Goal: Transaction & Acquisition: Purchase product/service

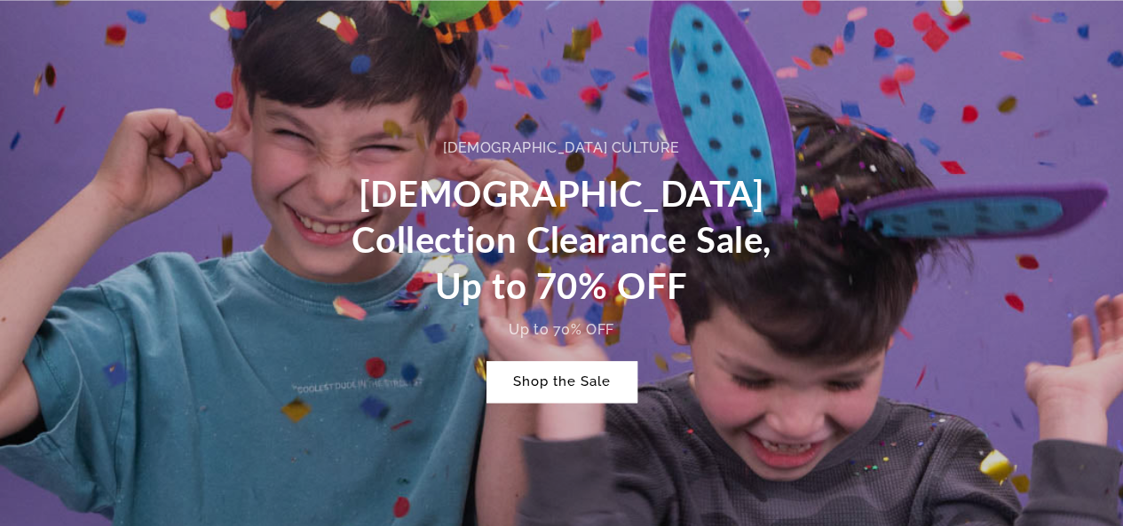
scroll to position [0, 1122]
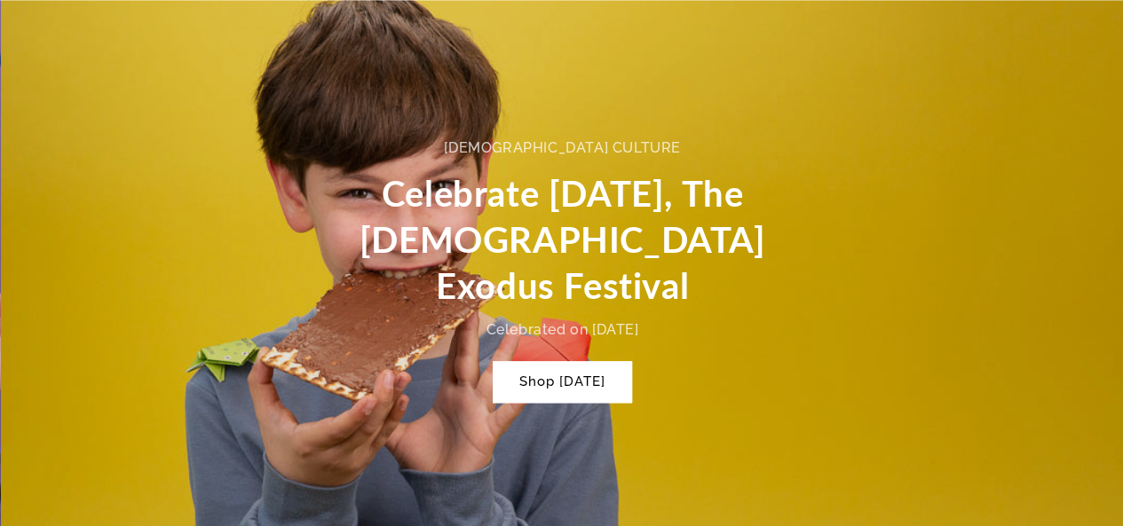
click at [597, 387] on div "Jewish culture Celebrate Passover, The Jewish Exodus Festival Celebrated on Apr…" at bounding box center [562, 269] width 484 height 338
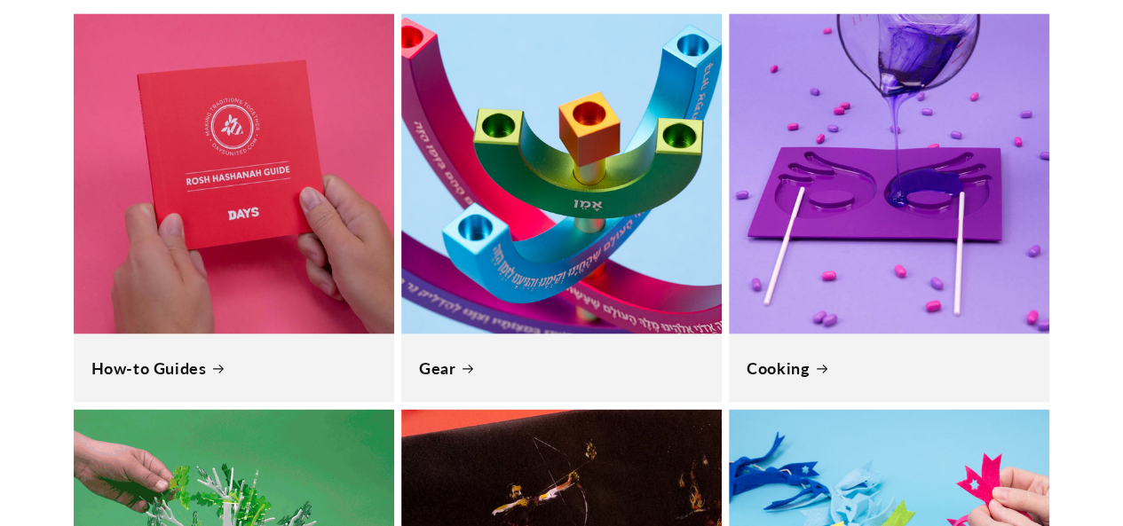
scroll to position [1487, 0]
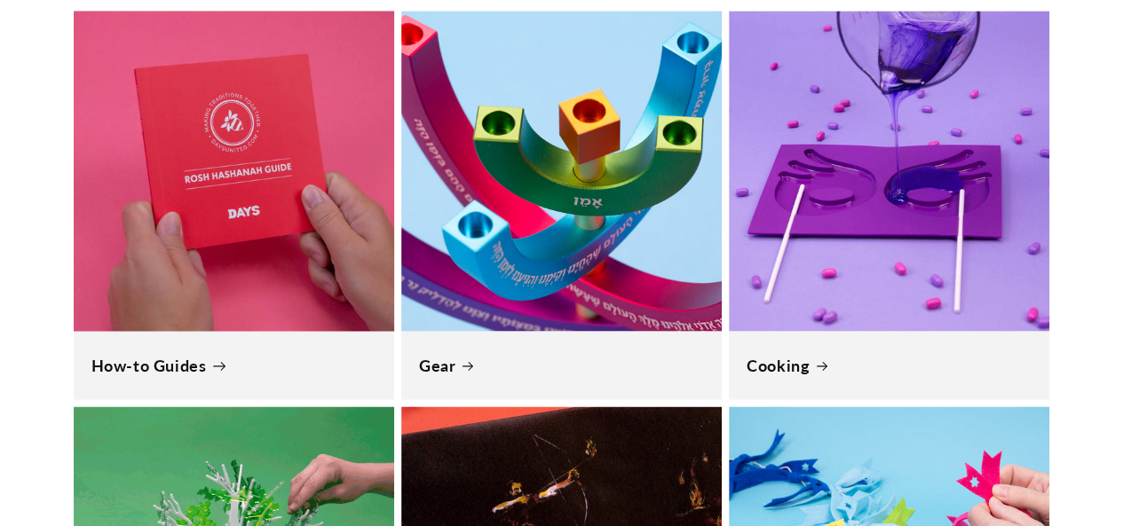
click at [255, 355] on link "How-to Guides" at bounding box center [233, 365] width 285 height 20
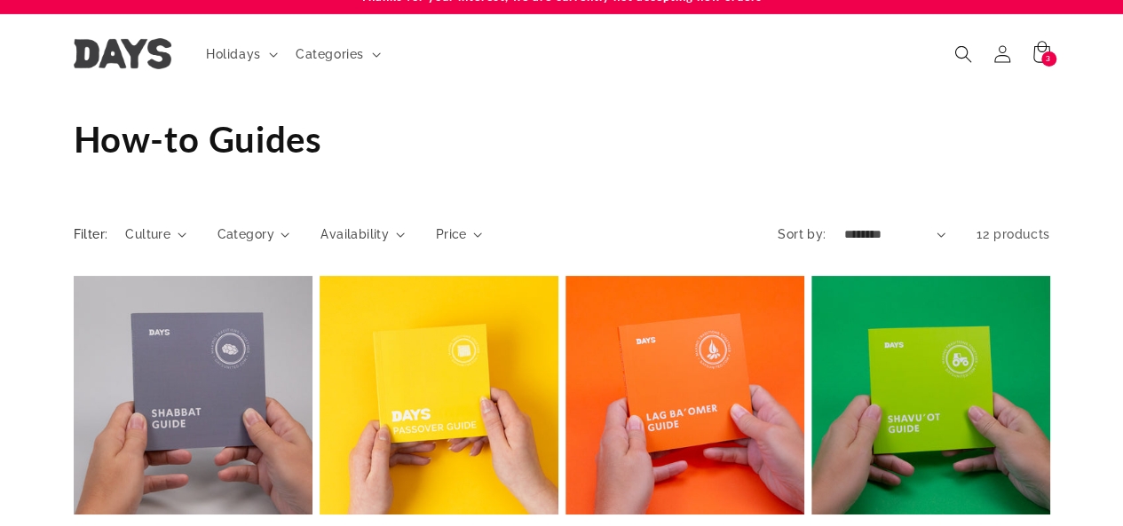
scroll to position [21, 0]
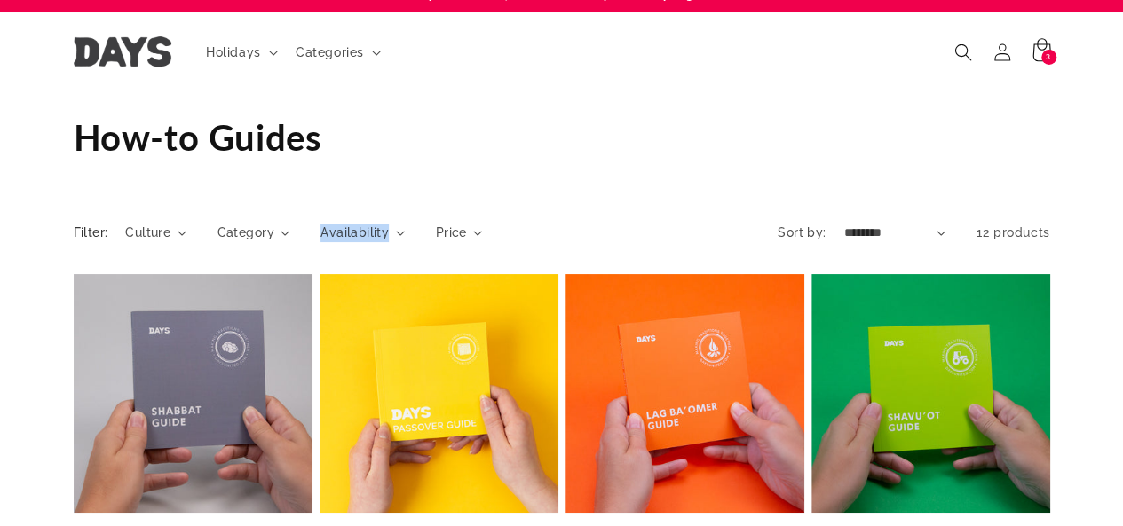
click at [1052, 58] on div "3 3 items" at bounding box center [1048, 57] width 15 height 15
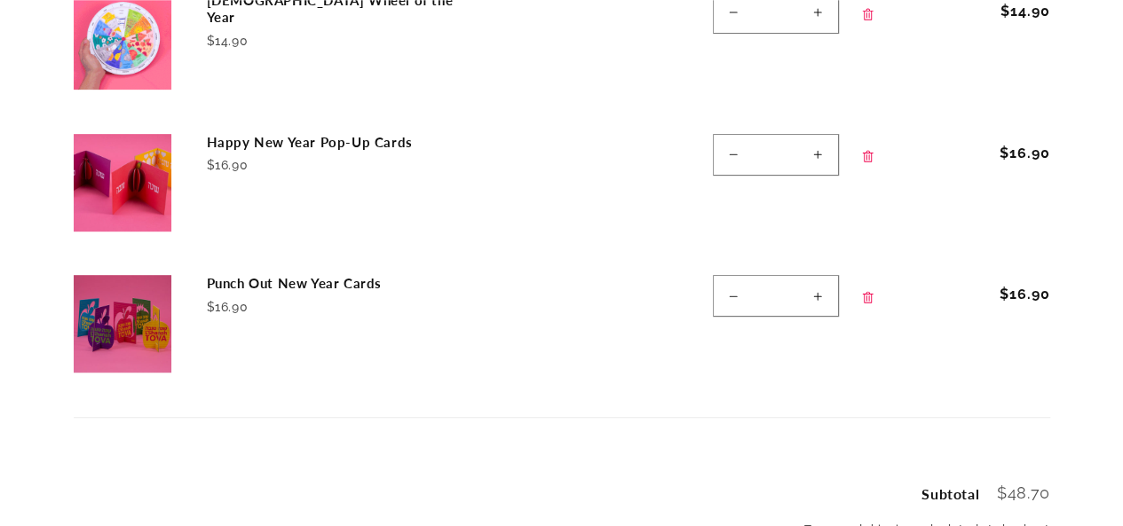
scroll to position [337, 0]
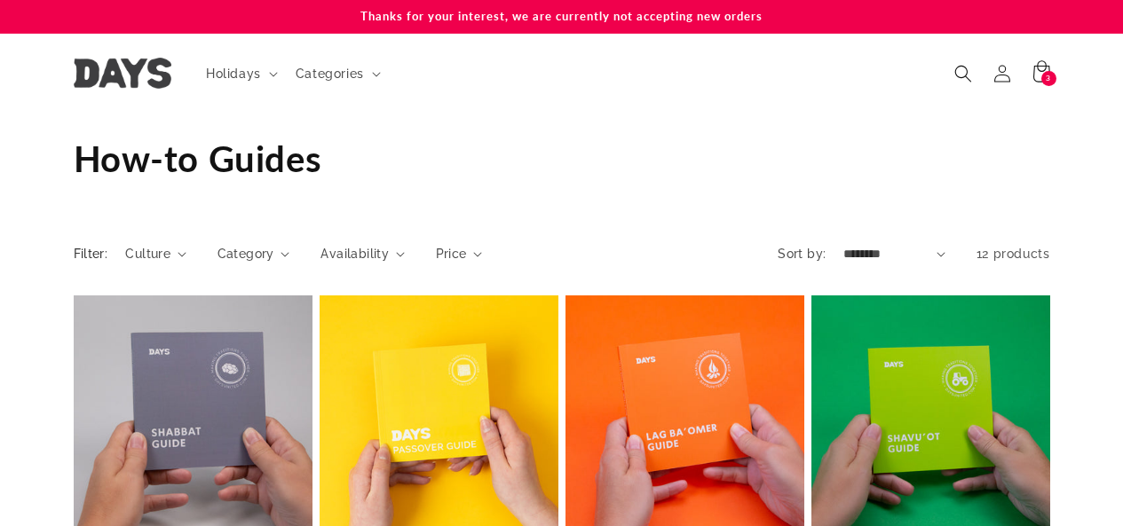
scroll to position [21, 0]
